Goal: Information Seeking & Learning: Learn about a topic

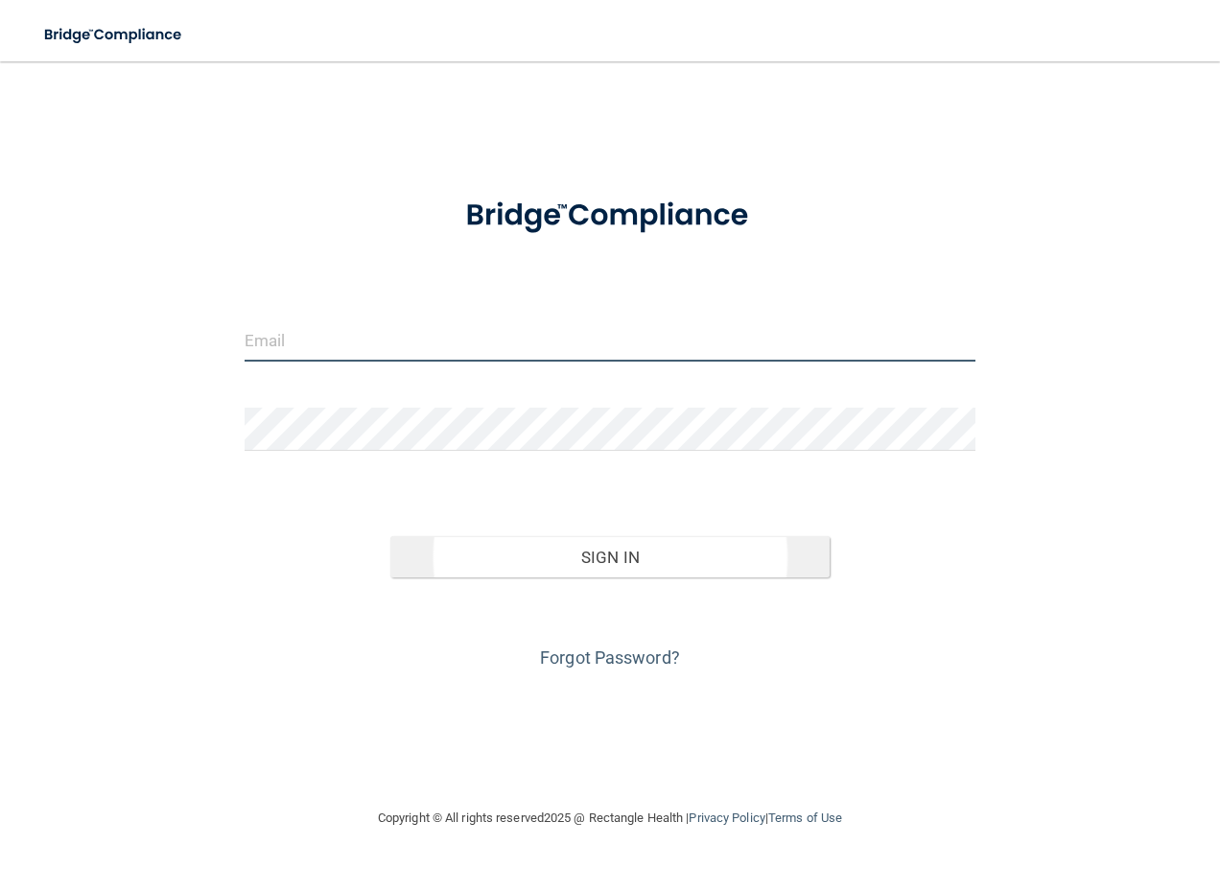
type input "[EMAIL_ADDRESS][DOMAIN_NAME]"
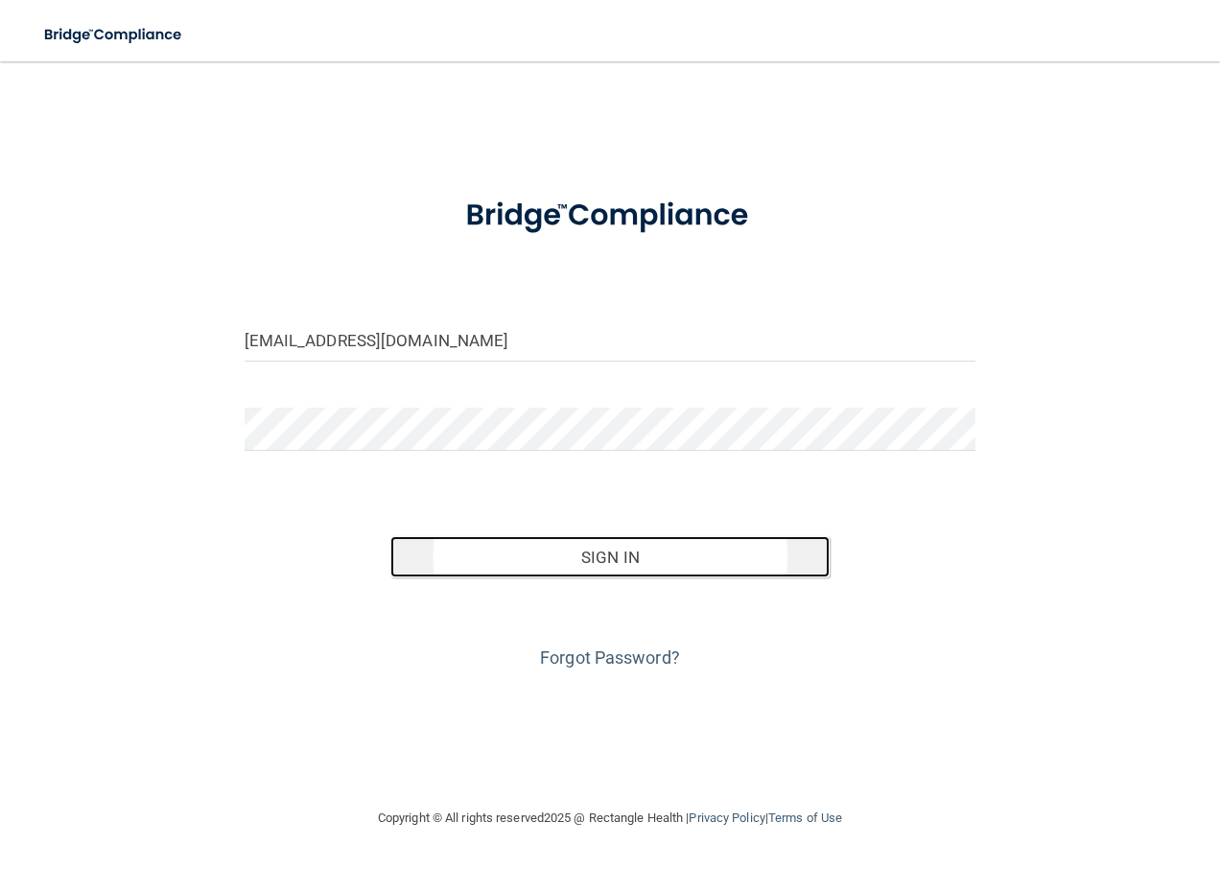
click at [589, 558] on button "Sign In" at bounding box center [609, 557] width 439 height 42
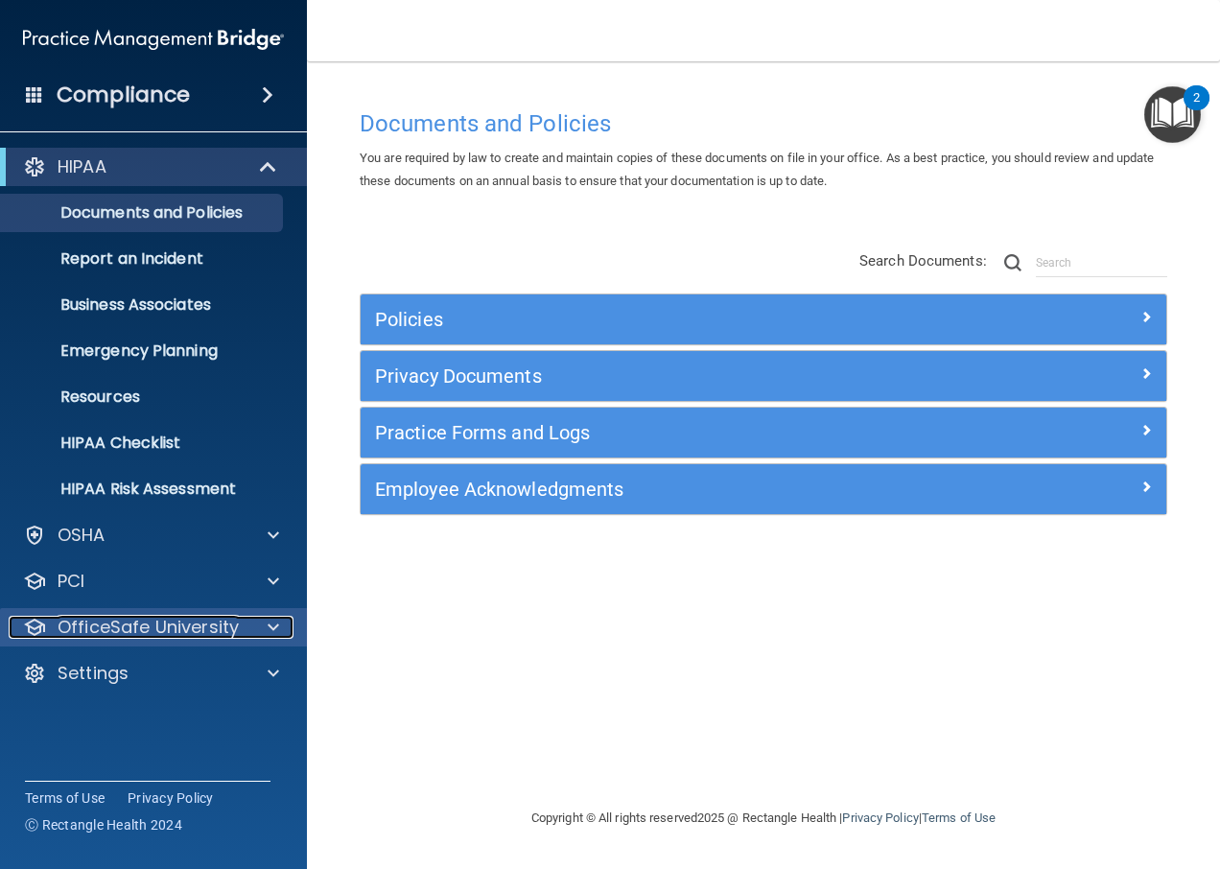
click at [267, 632] on div at bounding box center [271, 627] width 48 height 23
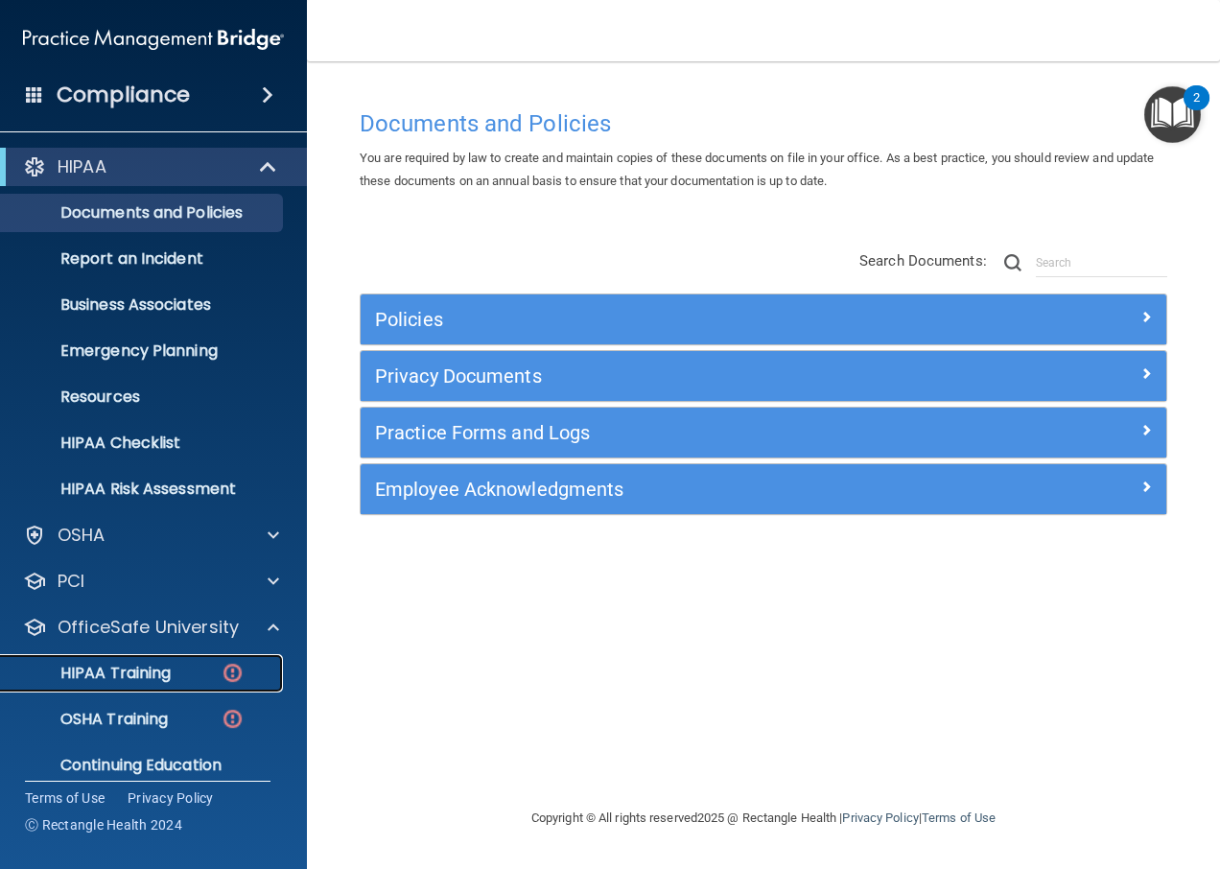
click at [240, 676] on img at bounding box center [233, 673] width 24 height 24
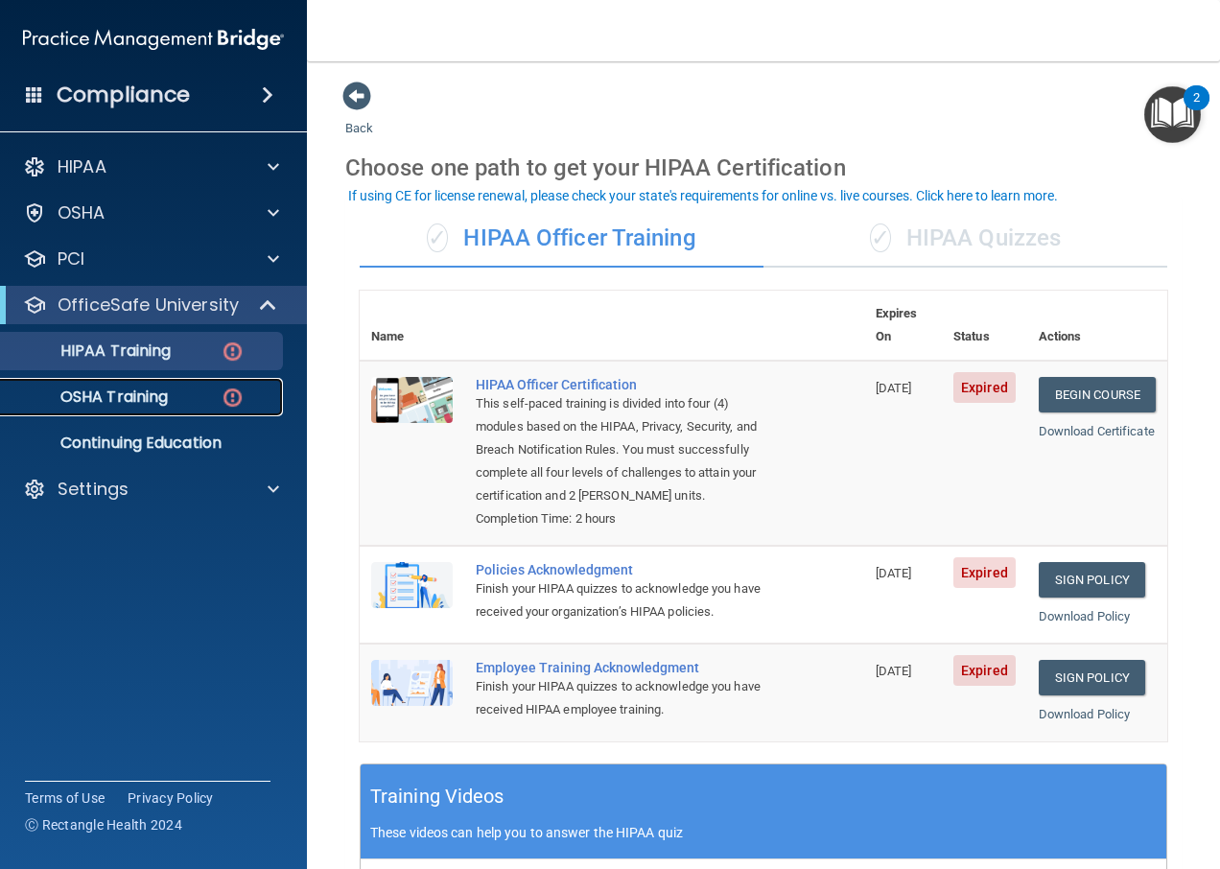
click at [220, 396] on div "OSHA Training" at bounding box center [143, 397] width 262 height 19
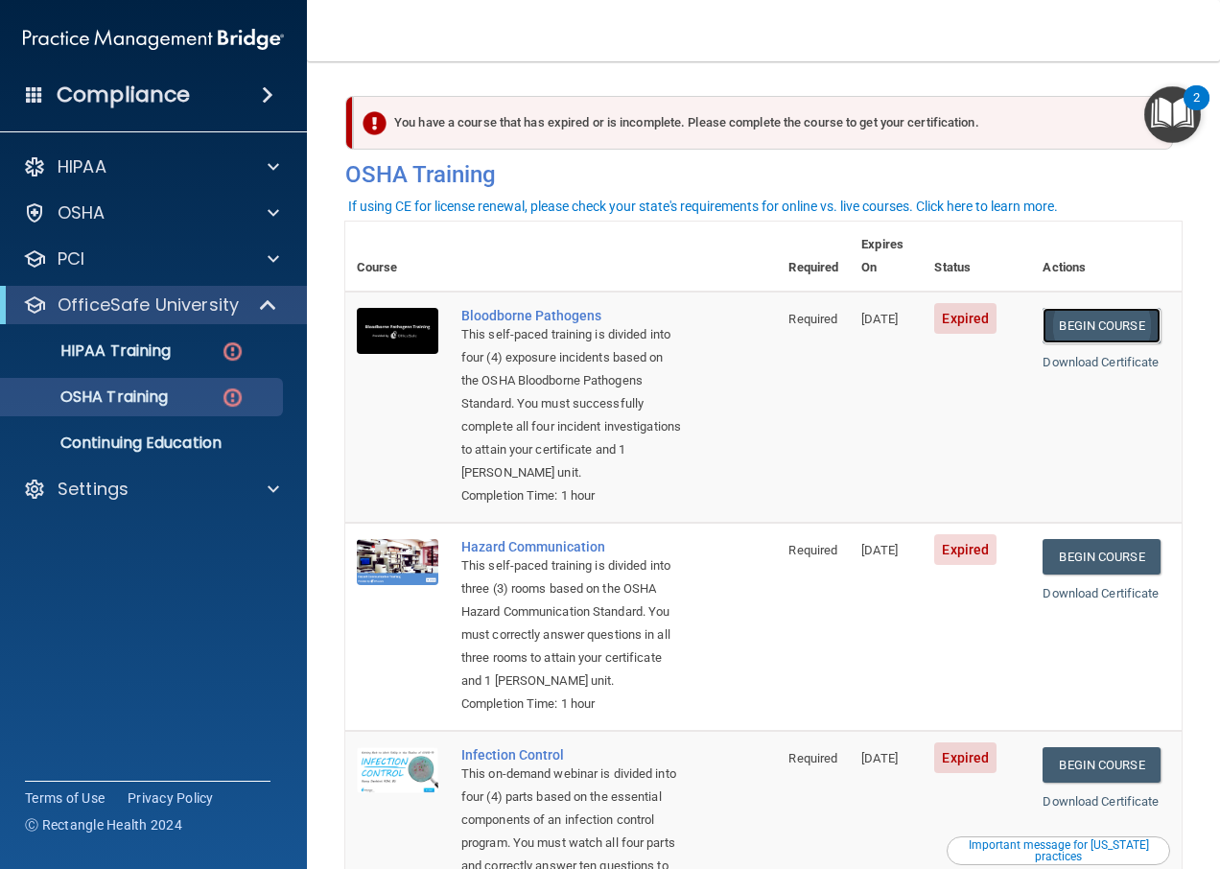
click at [1092, 308] on link "Begin Course" at bounding box center [1101, 325] width 117 height 35
